Goal: Complete application form

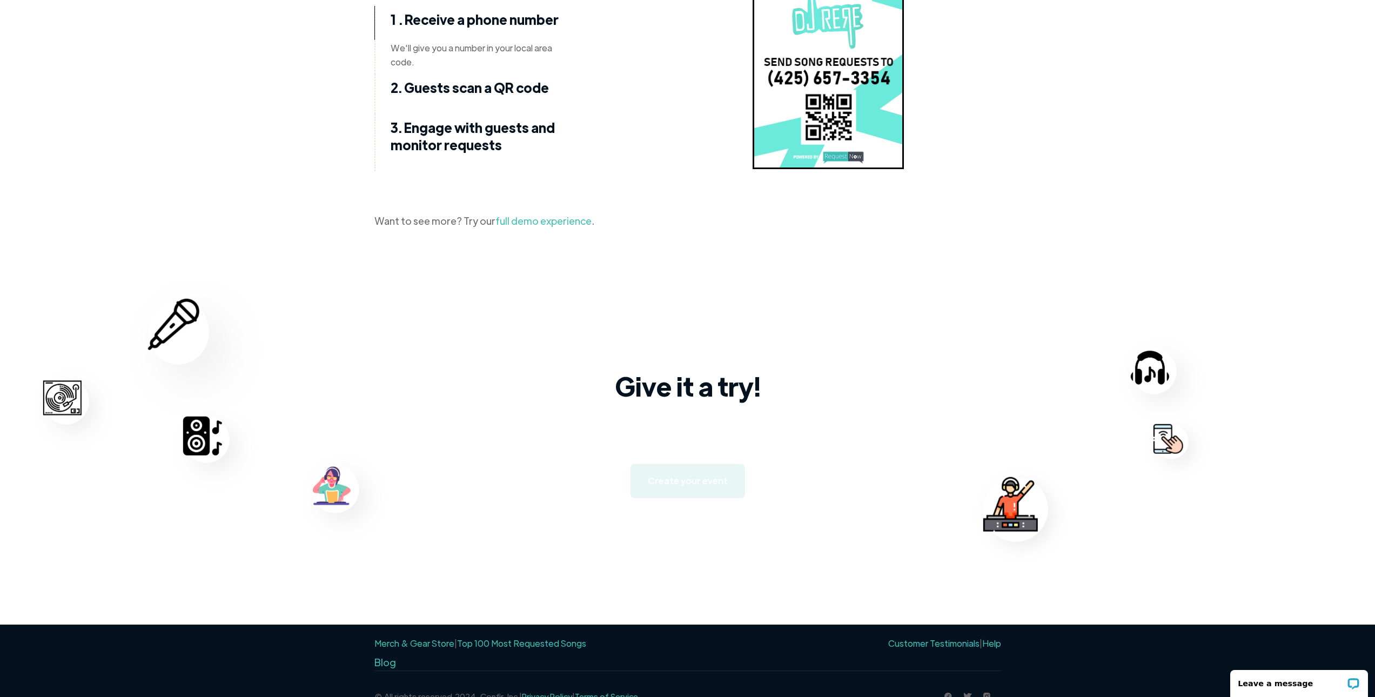
scroll to position [1466, 0]
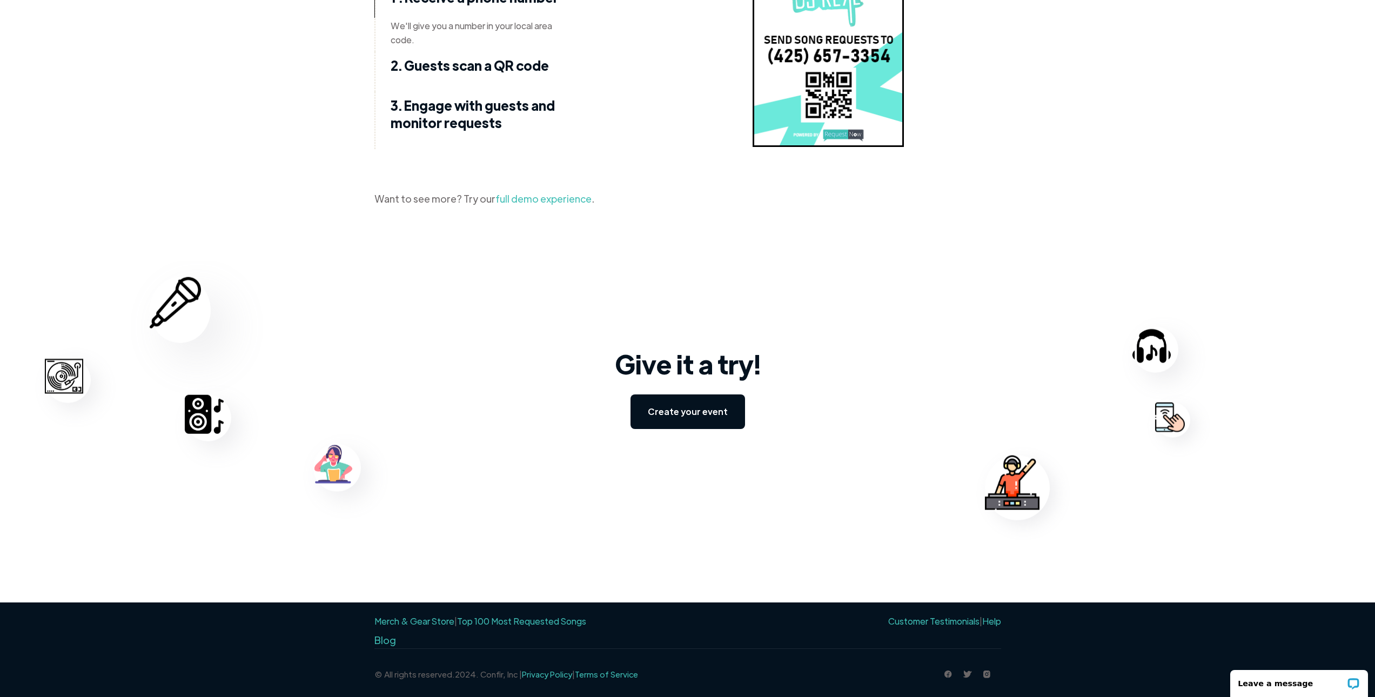
click at [694, 413] on link "Create your event" at bounding box center [688, 411] width 115 height 35
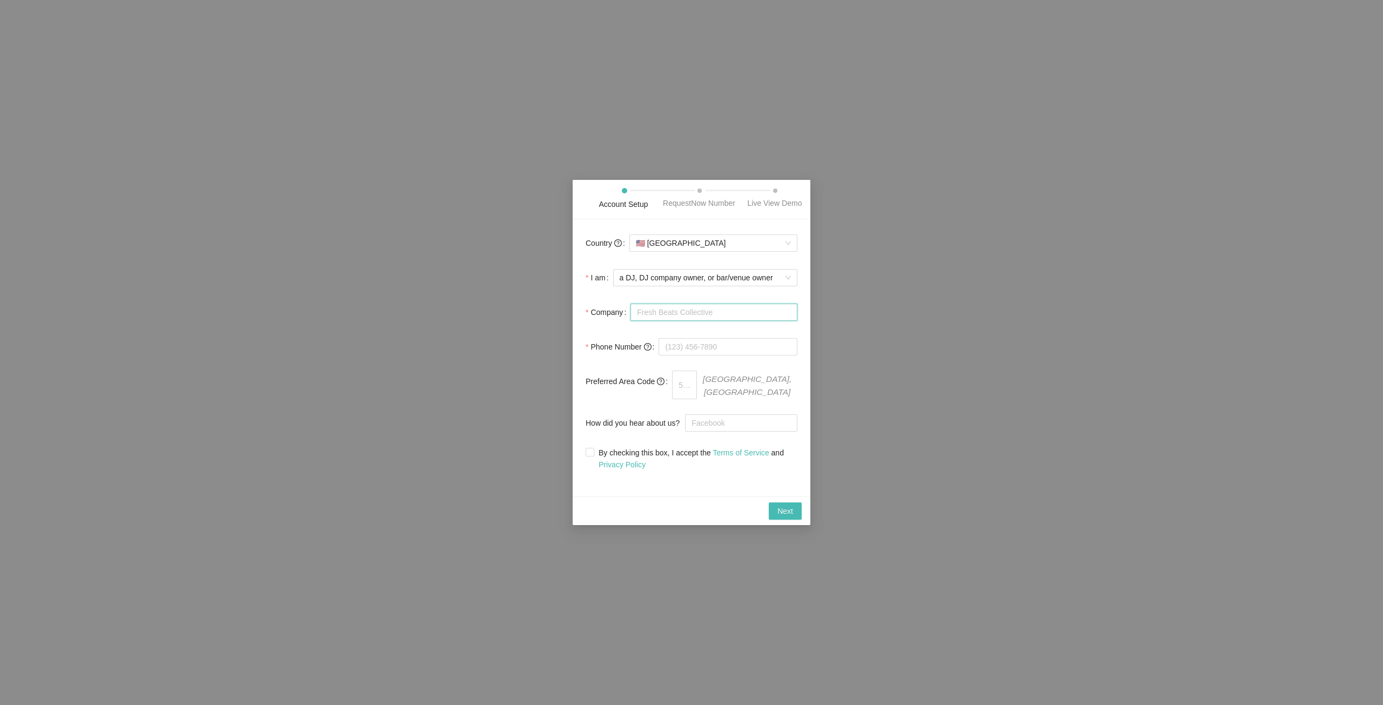
click at [692, 316] on input "Company" at bounding box center [714, 312] width 167 height 17
type input "DJ IVS"
click at [723, 346] on input "tel" at bounding box center [728, 350] width 139 height 17
type input "07377111646"
click at [686, 382] on input "text" at bounding box center [689, 385] width 34 height 17
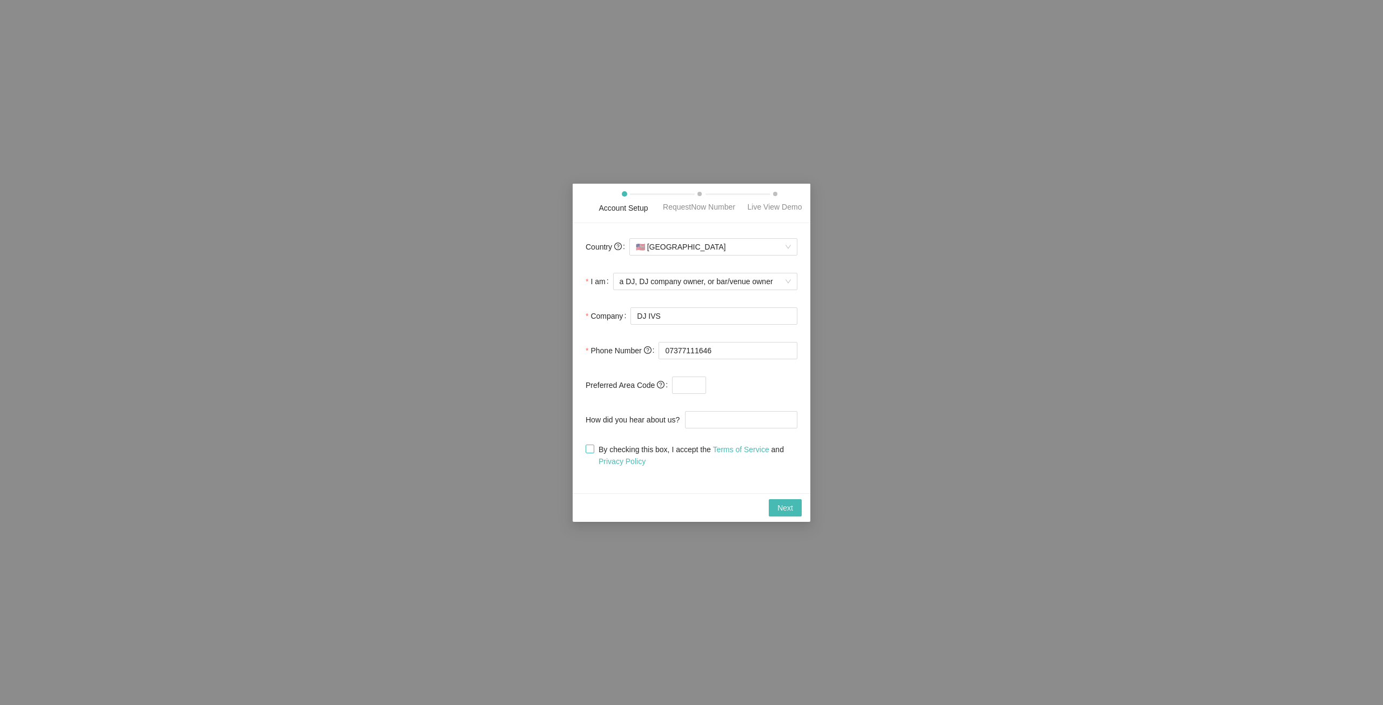
click at [593, 453] on span at bounding box center [590, 449] width 9 height 9
click at [593, 452] on input "By checking this box, I accept the Terms of Service and Privacy Policy" at bounding box center [590, 449] width 8 height 8
checkbox input "true"
click at [787, 506] on span "Next" at bounding box center [786, 508] width 16 height 12
